Goal: Information Seeking & Learning: Learn about a topic

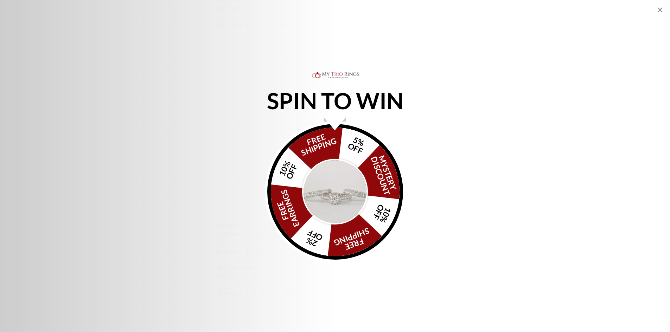
scroll to position [1336, 0]
click at [660, 9] on icon "Close popup" at bounding box center [660, 9] width 5 height 5
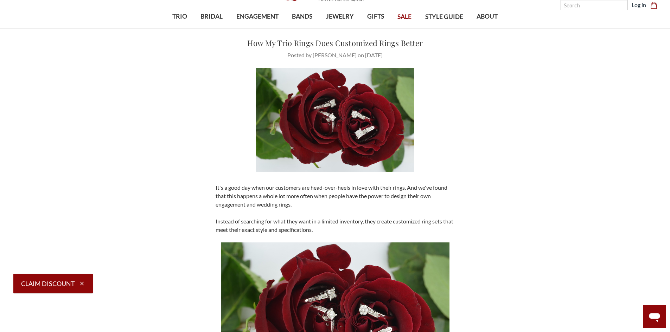
scroll to position [0, 0]
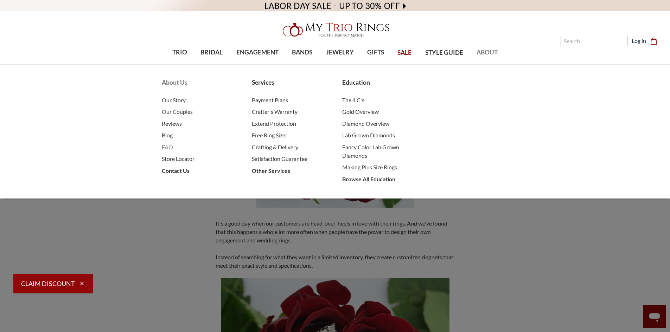
click at [166, 144] on span "FAQ" at bounding box center [200, 147] width 76 height 8
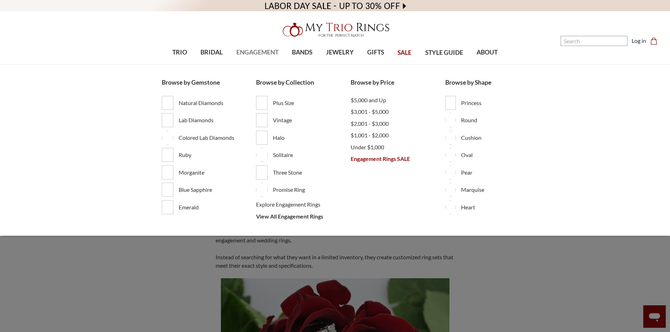
click at [255, 55] on span "ENGAGEMENT" at bounding box center [257, 52] width 42 height 9
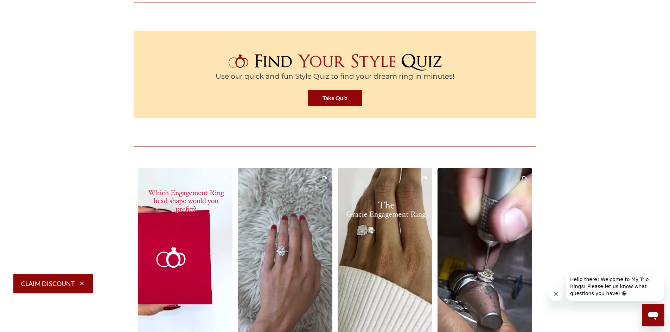
scroll to position [1442, 0]
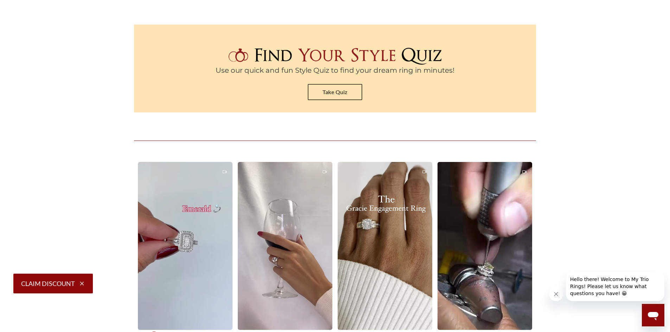
click at [345, 98] on link "Take Quiz" at bounding box center [335, 92] width 55 height 16
